Goal: Answer question/provide support

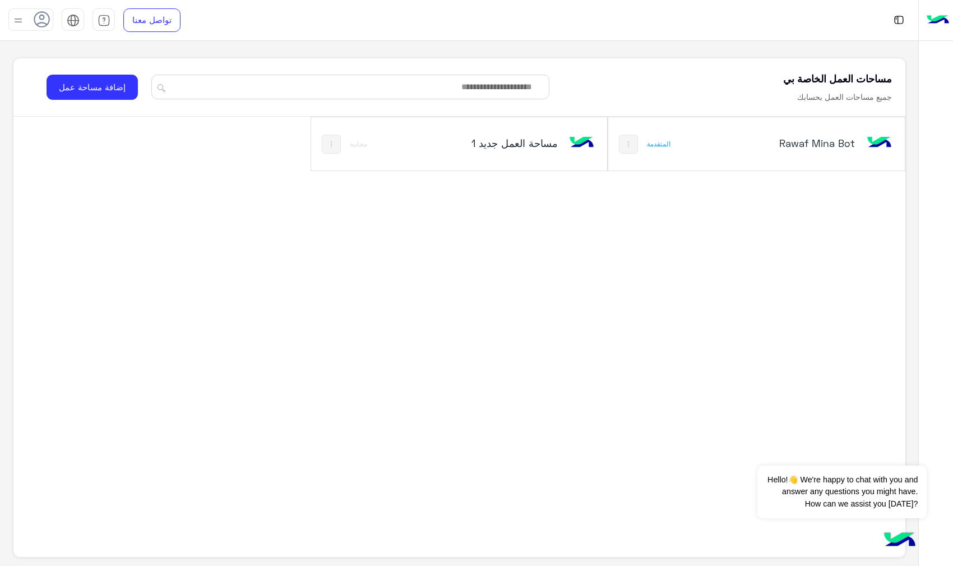
click at [767, 156] on div "Rawaf Mina Bot" at bounding box center [812, 144] width 165 height 33
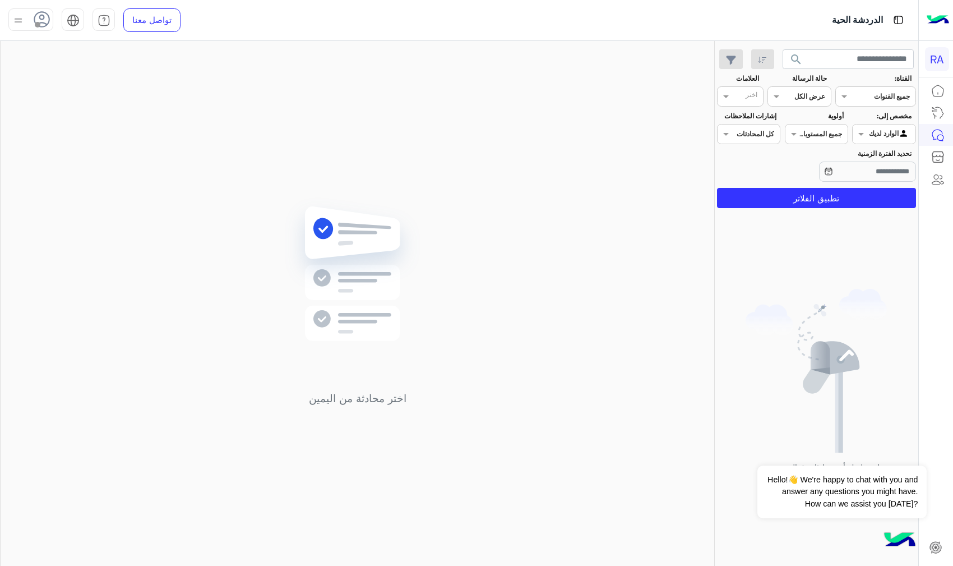
click at [873, 132] on div at bounding box center [884, 132] width 62 height 11
click at [871, 176] on b "غير معينة" at bounding box center [884, 178] width 30 height 10
click at [849, 197] on button "تطبيق الفلاتر" at bounding box center [816, 198] width 199 height 20
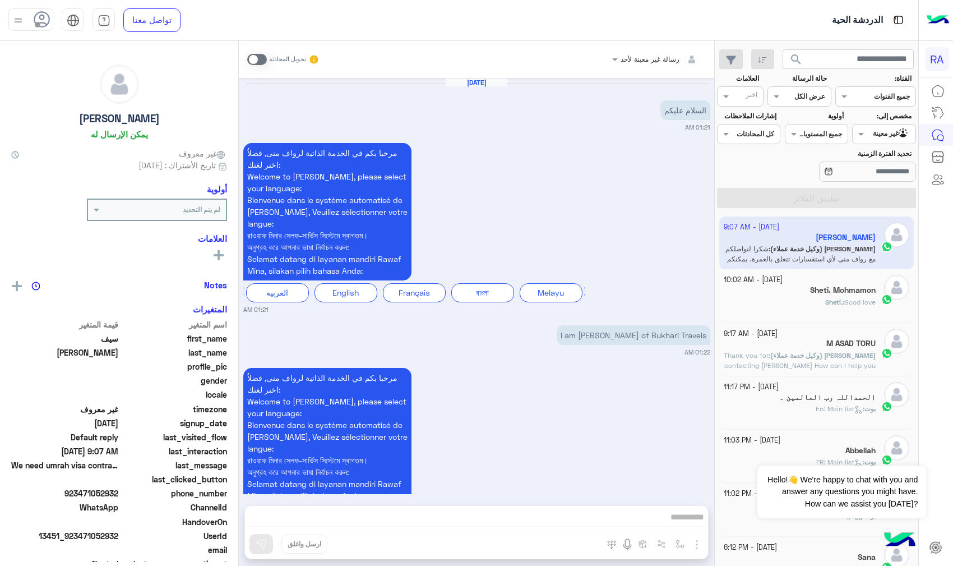
scroll to position [685, 0]
